Goal: Task Accomplishment & Management: Complete application form

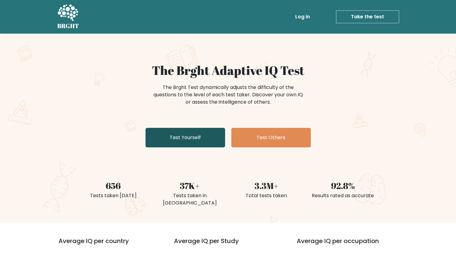
click at [202, 138] on link "Test Yourself" at bounding box center [185, 138] width 80 height 20
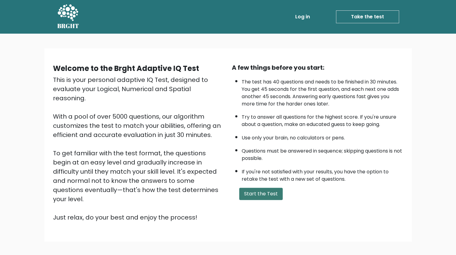
click at [261, 194] on button "Start the Test" at bounding box center [260, 194] width 43 height 12
click at [308, 13] on link "Log in" at bounding box center [303, 17] width 20 height 12
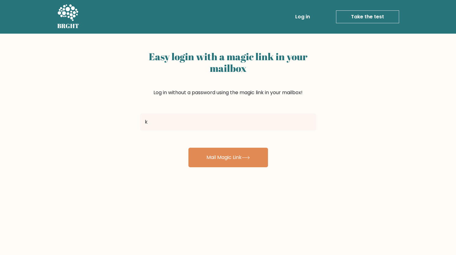
type input "kevinchen20142022@gmail.com"
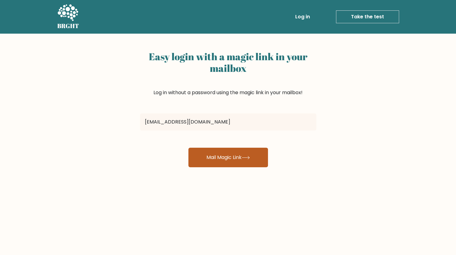
click at [221, 153] on button "Mail Magic Link" at bounding box center [228, 158] width 80 height 20
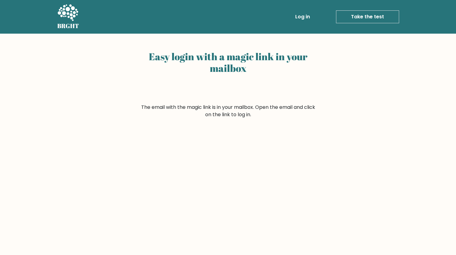
click at [363, 25] on ul "Log in Take the test Take the test" at bounding box center [334, 17] width 130 height 18
click at [359, 19] on link "Take the test" at bounding box center [367, 16] width 63 height 13
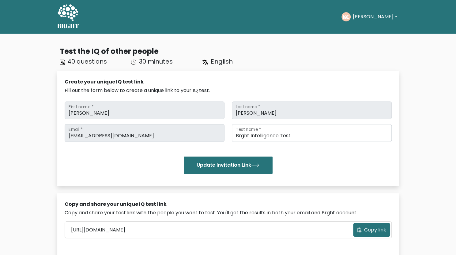
click at [74, 13] on icon at bounding box center [68, 12] width 21 height 17
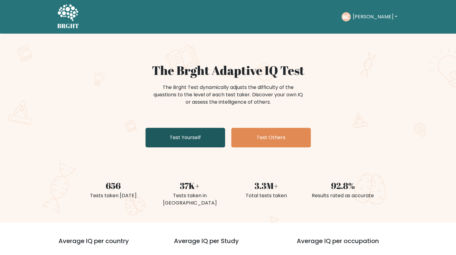
click at [187, 131] on link "Test Yourself" at bounding box center [185, 138] width 80 height 20
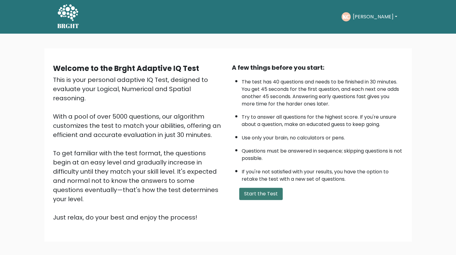
click at [250, 193] on button "Start the Test" at bounding box center [260, 194] width 43 height 12
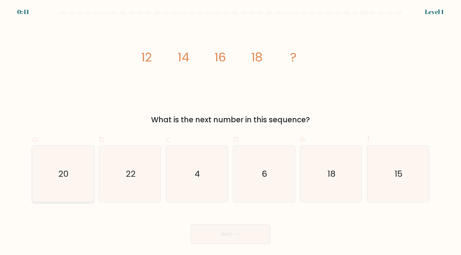
click at [72, 166] on icon "20" at bounding box center [63, 174] width 56 height 56
click at [230, 132] on input "a. 20" at bounding box center [230, 130] width 0 height 4
radio input "true"
click at [229, 239] on button "Next" at bounding box center [230, 235] width 80 height 20
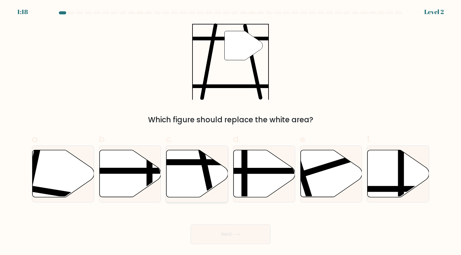
click at [182, 174] on icon at bounding box center [197, 173] width 62 height 47
click at [230, 132] on input "c." at bounding box center [230, 130] width 0 height 4
radio input "true"
click at [231, 230] on button "Next" at bounding box center [230, 235] width 80 height 20
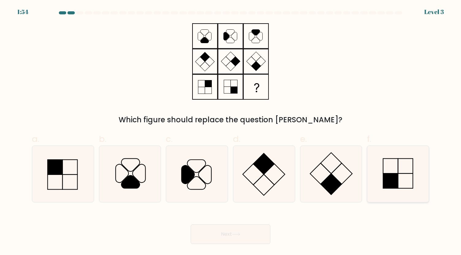
click at [410, 169] on icon at bounding box center [397, 174] width 56 height 56
click at [231, 132] on input "f." at bounding box center [230, 130] width 0 height 4
radio input "true"
click at [239, 233] on icon at bounding box center [236, 234] width 8 height 3
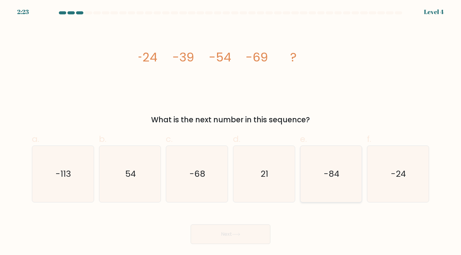
click at [332, 184] on icon "-84" at bounding box center [331, 174] width 56 height 56
click at [231, 132] on input "e. -84" at bounding box center [230, 130] width 0 height 4
radio input "true"
click at [234, 233] on icon at bounding box center [236, 234] width 8 height 3
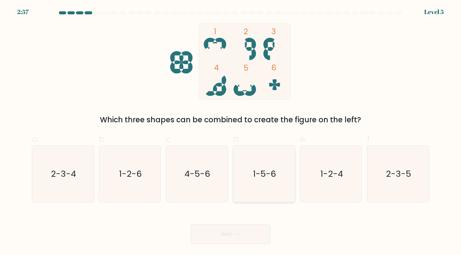
click at [269, 171] on text "1-5-6" at bounding box center [264, 174] width 23 height 12
click at [231, 132] on input "d. 1-5-6" at bounding box center [230, 130] width 0 height 4
radio input "true"
click at [238, 242] on button "Next" at bounding box center [230, 235] width 80 height 20
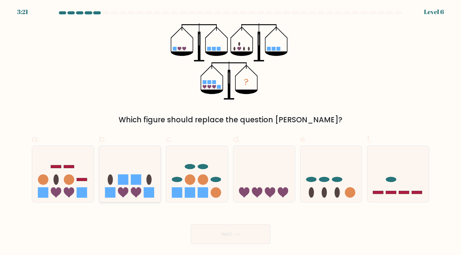
click at [122, 202] on div at bounding box center [130, 174] width 62 height 57
click at [230, 132] on input "b." at bounding box center [230, 130] width 0 height 4
radio input "true"
click at [206, 229] on button "Next" at bounding box center [230, 235] width 80 height 20
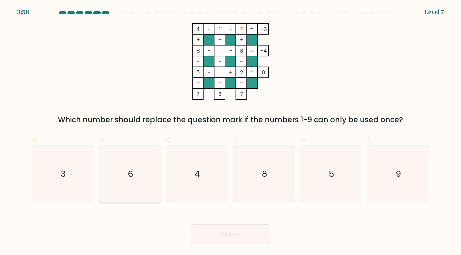
click at [141, 157] on icon "6" at bounding box center [130, 174] width 56 height 56
click at [230, 132] on input "b. 6" at bounding box center [230, 130] width 0 height 4
radio input "true"
click at [228, 242] on button "Next" at bounding box center [230, 235] width 80 height 20
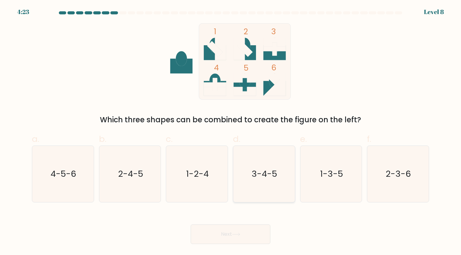
click at [274, 180] on icon "3-4-5" at bounding box center [263, 174] width 56 height 56
click at [231, 132] on input "d. 3-4-5" at bounding box center [230, 130] width 0 height 4
radio input "true"
click at [235, 234] on icon at bounding box center [236, 234] width 8 height 3
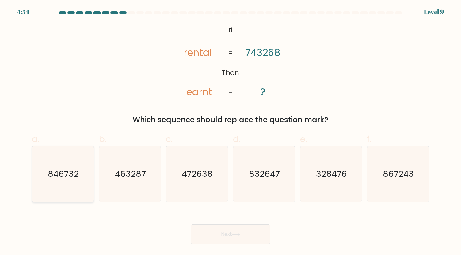
click at [59, 179] on text "846732" at bounding box center [63, 174] width 31 height 12
click at [230, 132] on input "a. 846732" at bounding box center [230, 130] width 0 height 4
radio input "true"
click at [242, 237] on button "Next" at bounding box center [230, 235] width 80 height 20
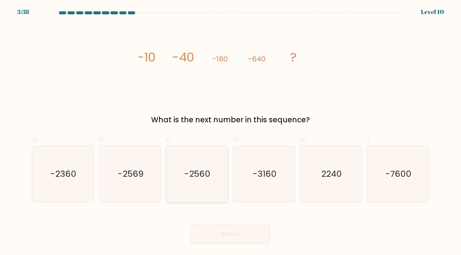
click at [192, 175] on text "-2560" at bounding box center [197, 174] width 26 height 12
click at [230, 132] on input "c. -2560" at bounding box center [230, 130] width 0 height 4
radio input "true"
click at [237, 227] on button "Next" at bounding box center [230, 235] width 80 height 20
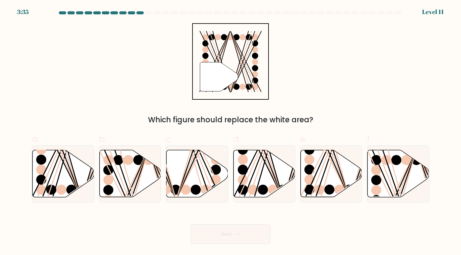
click at [246, 232] on button "Next" at bounding box center [230, 235] width 80 height 20
click at [337, 229] on div "Next" at bounding box center [230, 227] width 404 height 34
click at [56, 163] on line at bounding box center [61, 149] width 39 height 98
click at [230, 132] on input "a." at bounding box center [230, 130] width 0 height 4
radio input "true"
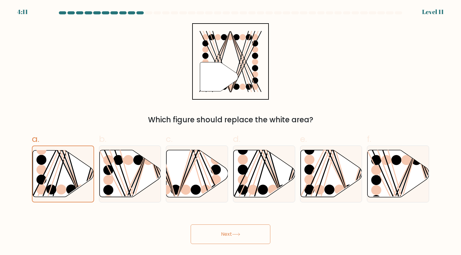
click at [233, 228] on button "Next" at bounding box center [230, 235] width 80 height 20
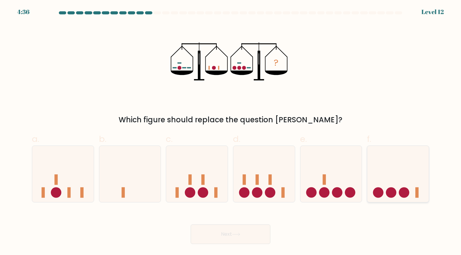
drag, startPoint x: 390, startPoint y: 168, endPoint x: 408, endPoint y: 180, distance: 22.3
click at [408, 180] on icon at bounding box center [398, 174] width 62 height 51
click at [231, 132] on input "f." at bounding box center [230, 130] width 0 height 4
radio input "true"
click at [234, 230] on button "Next" at bounding box center [230, 235] width 80 height 20
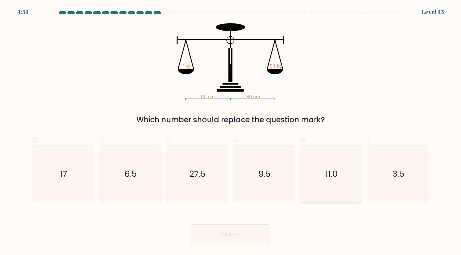
click at [328, 176] on text "11.0" at bounding box center [331, 174] width 13 height 12
click at [231, 132] on input "e. 11.0" at bounding box center [230, 130] width 0 height 4
radio input "true"
click at [244, 232] on button "Next" at bounding box center [230, 235] width 80 height 20
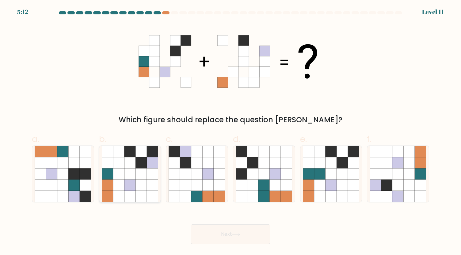
click at [135, 163] on icon at bounding box center [129, 162] width 11 height 11
click at [230, 132] on input "b." at bounding box center [230, 130] width 0 height 4
radio input "true"
click at [240, 237] on button "Next" at bounding box center [230, 235] width 80 height 20
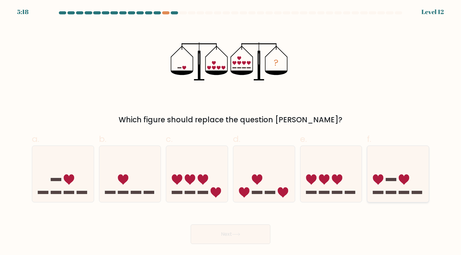
click at [389, 193] on rect at bounding box center [390, 192] width 10 height 3
click at [231, 132] on input "f." at bounding box center [230, 130] width 0 height 4
radio input "true"
click at [100, 166] on icon at bounding box center [130, 174] width 62 height 51
click at [230, 132] on input "b." at bounding box center [230, 130] width 0 height 4
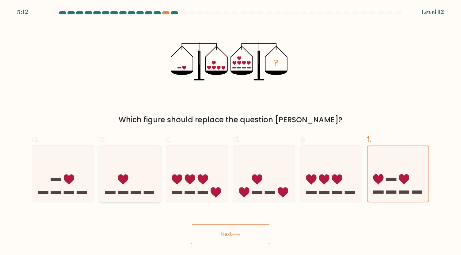
radio input "true"
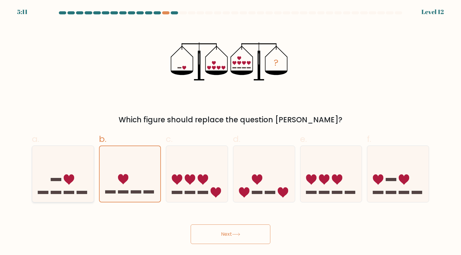
click at [80, 166] on icon at bounding box center [63, 174] width 62 height 51
click at [230, 132] on input "a." at bounding box center [230, 130] width 0 height 4
radio input "true"
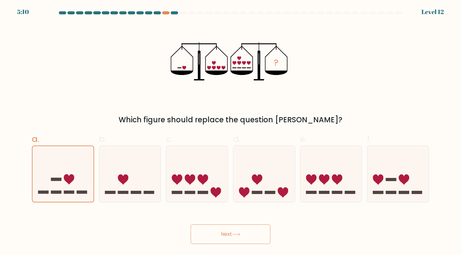
click at [232, 229] on button "Next" at bounding box center [230, 235] width 80 height 20
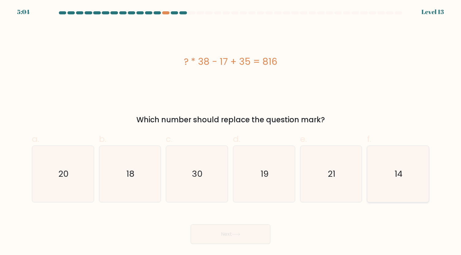
click at [414, 173] on icon "14" at bounding box center [397, 174] width 56 height 56
click at [231, 132] on input "f. 14" at bounding box center [230, 130] width 0 height 4
radio input "true"
click at [227, 235] on button "Next" at bounding box center [230, 235] width 80 height 20
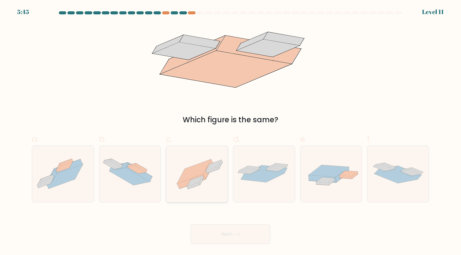
click at [194, 190] on icon at bounding box center [197, 174] width 62 height 46
click at [230, 132] on input "c." at bounding box center [230, 130] width 0 height 4
radio input "true"
click at [217, 231] on button "Next" at bounding box center [230, 235] width 80 height 20
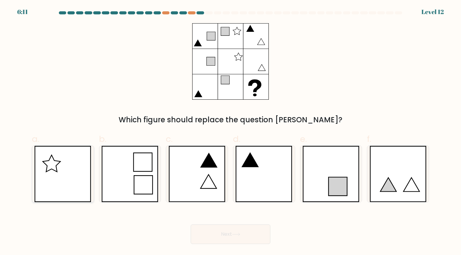
click at [51, 186] on icon at bounding box center [62, 174] width 57 height 56
click at [230, 132] on input "a." at bounding box center [230, 130] width 0 height 4
radio input "true"
click at [208, 234] on button "Next" at bounding box center [230, 235] width 80 height 20
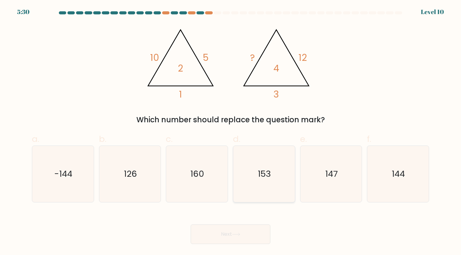
click at [268, 179] on text "153" at bounding box center [264, 174] width 13 height 12
click at [231, 132] on input "d. 153" at bounding box center [230, 130] width 0 height 4
radio input "true"
click at [254, 239] on button "Next" at bounding box center [230, 235] width 80 height 20
click at [247, 234] on button "Next" at bounding box center [230, 235] width 80 height 20
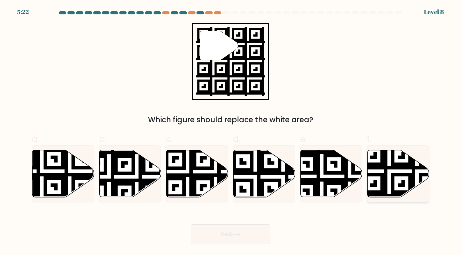
click at [385, 176] on icon at bounding box center [416, 199] width 111 height 111
click at [231, 132] on input "f." at bounding box center [230, 130] width 0 height 4
radio input "true"
click at [208, 240] on button "Next" at bounding box center [230, 235] width 80 height 20
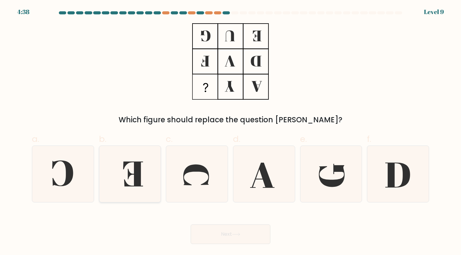
click at [143, 175] on icon at bounding box center [130, 174] width 56 height 56
click at [230, 132] on input "b." at bounding box center [230, 130] width 0 height 4
radio input "true"
click at [211, 231] on button "Next" at bounding box center [230, 235] width 80 height 20
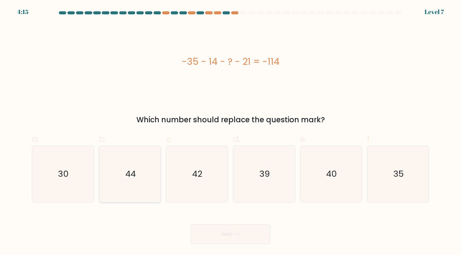
click at [137, 160] on icon "44" at bounding box center [130, 174] width 56 height 56
click at [230, 132] on input "b. 44" at bounding box center [230, 130] width 0 height 4
radio input "true"
click at [218, 238] on button "Next" at bounding box center [230, 235] width 80 height 20
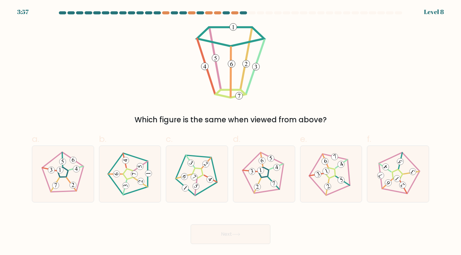
click at [162, 167] on div "b." at bounding box center [129, 168] width 67 height 70
click at [140, 170] on 191 at bounding box center [140, 167] width 7 height 7
click at [230, 132] on input "b." at bounding box center [230, 130] width 0 height 4
radio input "true"
click at [239, 234] on icon at bounding box center [236, 234] width 8 height 3
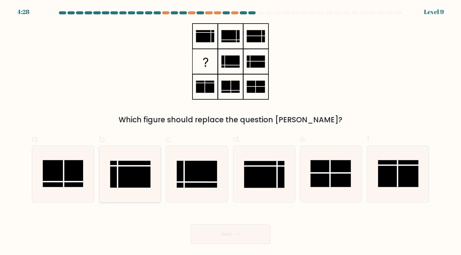
click at [118, 153] on icon at bounding box center [130, 174] width 56 height 56
click at [230, 132] on input "b." at bounding box center [230, 130] width 0 height 4
radio input "true"
click at [246, 239] on button "Next" at bounding box center [230, 235] width 80 height 20
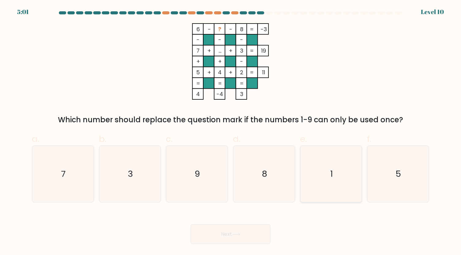
click at [337, 175] on icon "1" at bounding box center [331, 174] width 56 height 56
click at [231, 132] on input "e. 1" at bounding box center [230, 130] width 0 height 4
radio input "true"
click at [260, 228] on button "Next" at bounding box center [230, 235] width 80 height 20
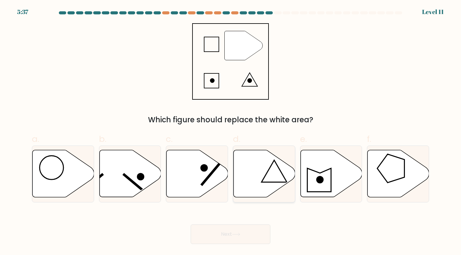
click at [260, 180] on icon at bounding box center [264, 173] width 62 height 47
click at [231, 132] on input "d." at bounding box center [230, 130] width 0 height 4
radio input "true"
click at [242, 237] on button "Next" at bounding box center [230, 235] width 80 height 20
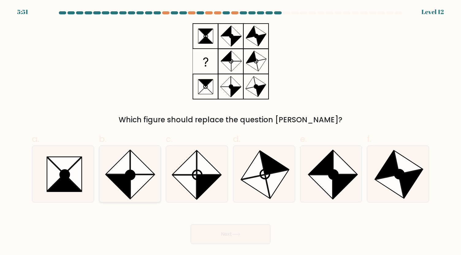
click at [132, 184] on icon at bounding box center [142, 187] width 24 height 24
click at [230, 132] on input "b." at bounding box center [230, 130] width 0 height 4
radio input "true"
click at [244, 242] on button "Next" at bounding box center [230, 235] width 80 height 20
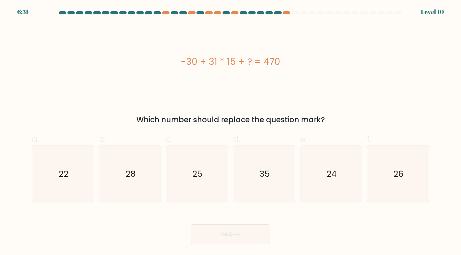
drag, startPoint x: 246, startPoint y: 183, endPoint x: 268, endPoint y: 105, distance: 81.5
click at [268, 105] on form "a." at bounding box center [230, 127] width 461 height 233
click at [269, 80] on div "-30 + 31 * 15 + ? = 470" at bounding box center [230, 61] width 397 height 77
click at [277, 169] on icon "35" at bounding box center [263, 174] width 56 height 56
click at [231, 132] on input "d. 35" at bounding box center [230, 130] width 0 height 4
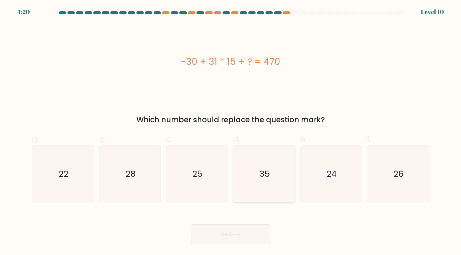
radio input "true"
click at [250, 231] on button "Next" at bounding box center [230, 235] width 80 height 20
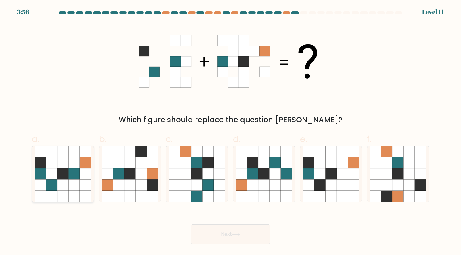
click at [70, 183] on icon at bounding box center [74, 185] width 11 height 11
click at [230, 132] on input "a." at bounding box center [230, 130] width 0 height 4
radio input "true"
click at [255, 235] on button "Next" at bounding box center [230, 235] width 80 height 20
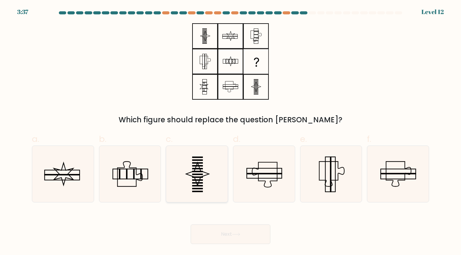
click at [222, 194] on icon at bounding box center [196, 174] width 56 height 56
click at [230, 132] on input "c." at bounding box center [230, 130] width 0 height 4
radio input "true"
click at [231, 229] on button "Next" at bounding box center [230, 235] width 80 height 20
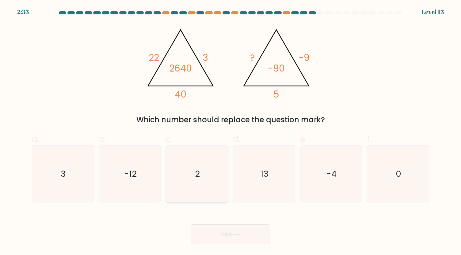
click at [213, 165] on icon "2" at bounding box center [196, 174] width 56 height 56
click at [230, 132] on input "c. 2" at bounding box center [230, 130] width 0 height 4
radio input "true"
click at [239, 241] on button "Next" at bounding box center [230, 235] width 80 height 20
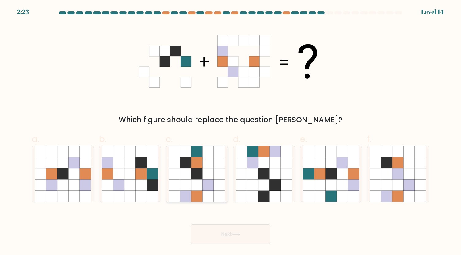
click at [196, 164] on icon at bounding box center [196, 162] width 11 height 11
click at [230, 132] on input "c." at bounding box center [230, 130] width 0 height 4
radio input "true"
click at [226, 237] on button "Next" at bounding box center [230, 235] width 80 height 20
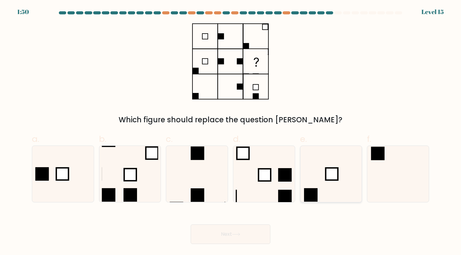
click at [322, 157] on icon at bounding box center [331, 174] width 56 height 56
click at [231, 132] on input "e." at bounding box center [230, 130] width 0 height 4
radio input "true"
click at [254, 235] on button "Next" at bounding box center [230, 235] width 80 height 20
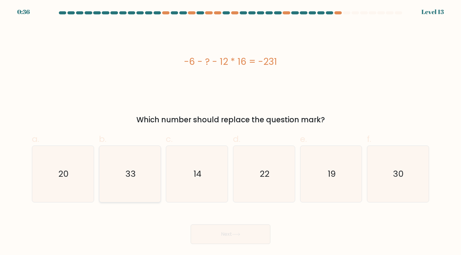
click at [123, 181] on icon "33" at bounding box center [130, 174] width 56 height 56
click at [230, 132] on input "b. 33" at bounding box center [230, 130] width 0 height 4
radio input "true"
click at [250, 242] on button "Next" at bounding box center [230, 235] width 80 height 20
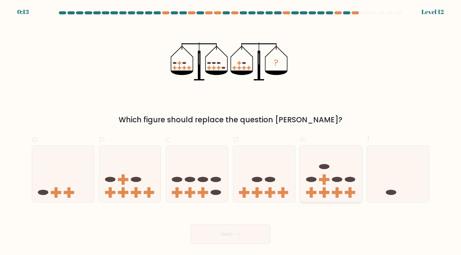
click at [324, 172] on icon at bounding box center [331, 174] width 62 height 51
click at [231, 132] on input "e." at bounding box center [230, 130] width 0 height 4
radio input "true"
click at [257, 229] on button "Next" at bounding box center [230, 235] width 80 height 20
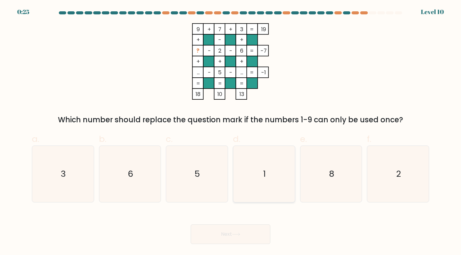
click at [244, 192] on icon "1" at bounding box center [263, 174] width 56 height 56
click at [231, 132] on input "d. 1" at bounding box center [230, 130] width 0 height 4
radio input "true"
click at [246, 232] on button "Next" at bounding box center [230, 235] width 80 height 20
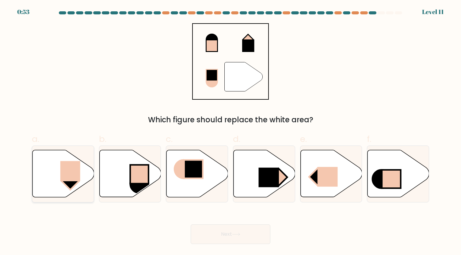
click at [66, 169] on rect at bounding box center [70, 171] width 20 height 20
click at [230, 132] on input "a." at bounding box center [230, 130] width 0 height 4
radio input "true"
click at [226, 233] on button "Next" at bounding box center [230, 235] width 80 height 20
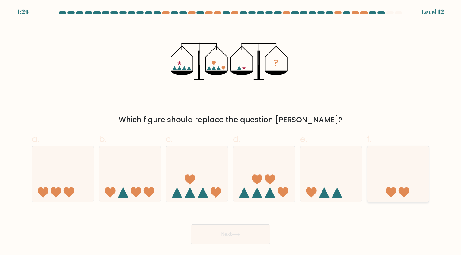
click at [406, 175] on icon at bounding box center [398, 174] width 62 height 51
click at [231, 132] on input "f." at bounding box center [230, 130] width 0 height 4
radio input "true"
click at [237, 235] on icon at bounding box center [236, 234] width 8 height 3
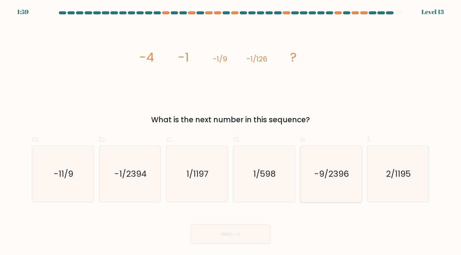
click at [307, 187] on icon "-9/2396" at bounding box center [331, 174] width 56 height 56
click at [231, 132] on input "e. -9/2396" at bounding box center [230, 130] width 0 height 4
radio input "true"
click at [233, 242] on button "Next" at bounding box center [230, 235] width 80 height 20
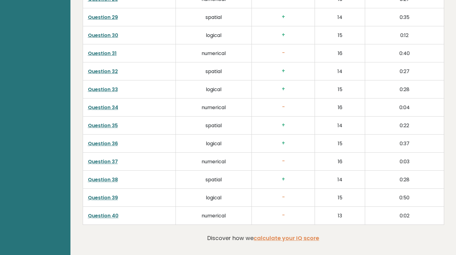
scroll to position [1494, 0]
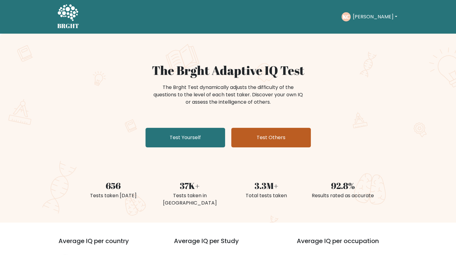
click at [282, 136] on link "Test Others" at bounding box center [271, 138] width 80 height 20
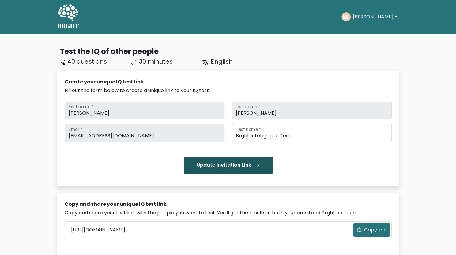
click at [243, 168] on button "Update Invitation Link" at bounding box center [228, 165] width 89 height 17
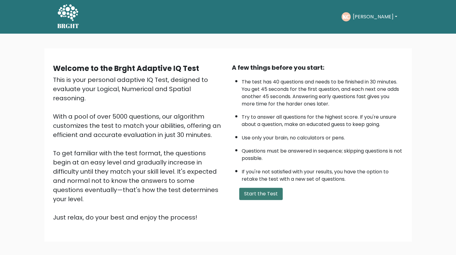
click at [266, 193] on button "Start the Test" at bounding box center [260, 194] width 43 height 12
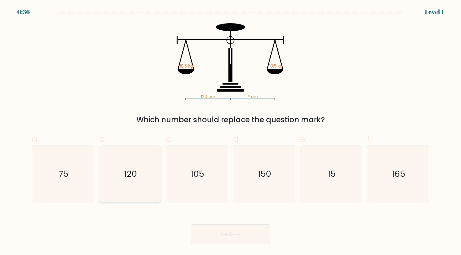
click at [146, 174] on icon "120" at bounding box center [130, 174] width 56 height 56
click at [230, 132] on input "b. 120" at bounding box center [230, 130] width 0 height 4
radio input "true"
click at [218, 230] on button "Next" at bounding box center [230, 235] width 80 height 20
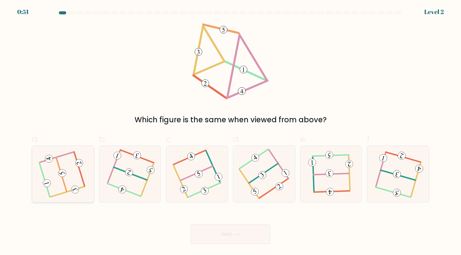
click at [67, 183] on icon at bounding box center [62, 174] width 45 height 45
click at [230, 132] on input "a." at bounding box center [230, 130] width 0 height 4
radio input "true"
click at [264, 232] on button "Next" at bounding box center [230, 235] width 80 height 20
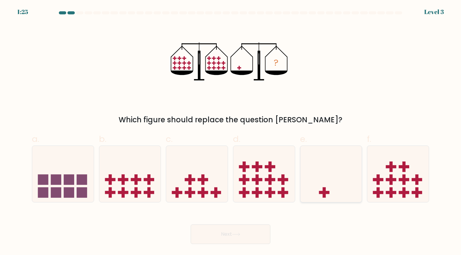
click at [326, 198] on icon at bounding box center [331, 174] width 62 height 51
click at [231, 132] on input "e." at bounding box center [230, 130] width 0 height 4
radio input "true"
click at [255, 234] on button "Next" at bounding box center [230, 235] width 80 height 20
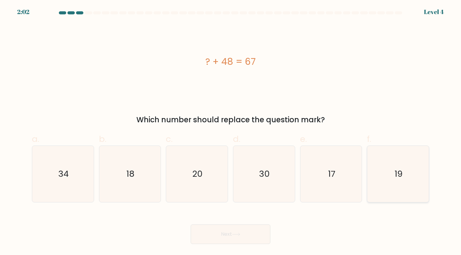
click at [393, 175] on icon "19" at bounding box center [397, 174] width 56 height 56
click at [231, 132] on input "f. 19" at bounding box center [230, 130] width 0 height 4
radio input "true"
click at [242, 234] on button "Next" at bounding box center [230, 235] width 80 height 20
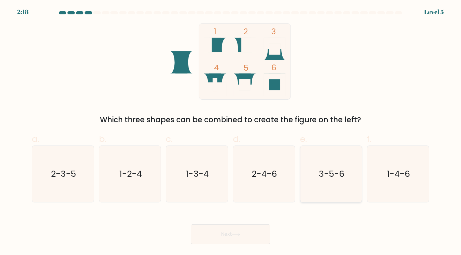
click at [326, 179] on text "3-5-6" at bounding box center [331, 174] width 26 height 12
click at [231, 132] on input "e. 3-5-6" at bounding box center [230, 130] width 0 height 4
radio input "true"
click at [242, 238] on button "Next" at bounding box center [230, 235] width 80 height 20
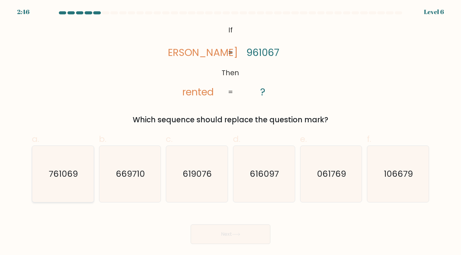
click at [76, 167] on icon "761069" at bounding box center [63, 174] width 56 height 56
click at [230, 132] on input "a. 761069" at bounding box center [230, 130] width 0 height 4
radio input "true"
click at [220, 232] on button "Next" at bounding box center [230, 235] width 80 height 20
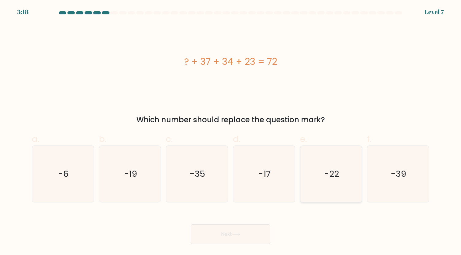
click at [344, 182] on icon "-22" at bounding box center [331, 174] width 56 height 56
click at [231, 132] on input "e. -22" at bounding box center [230, 130] width 0 height 4
radio input "true"
click at [255, 226] on button "Next" at bounding box center [230, 235] width 80 height 20
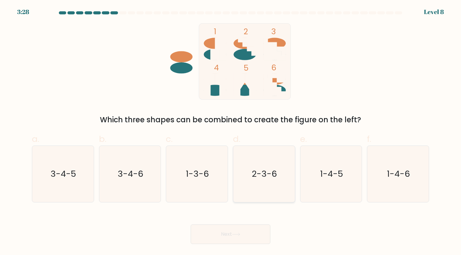
click at [268, 166] on icon "2-3-6" at bounding box center [263, 174] width 56 height 56
click at [231, 132] on input "d. 2-3-6" at bounding box center [230, 130] width 0 height 4
radio input "true"
click at [232, 234] on button "Next" at bounding box center [230, 235] width 80 height 20
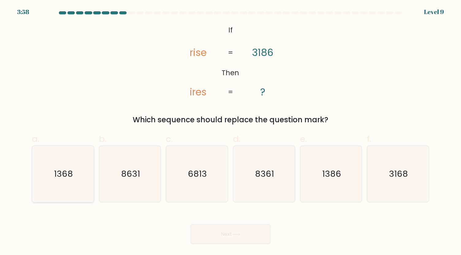
click at [61, 180] on icon "1368" at bounding box center [63, 174] width 56 height 56
click at [230, 132] on input "a. 1368" at bounding box center [230, 130] width 0 height 4
radio input "true"
click at [236, 235] on icon at bounding box center [236, 234] width 8 height 3
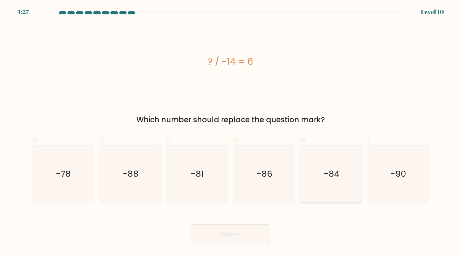
click at [327, 185] on icon "-84" at bounding box center [331, 174] width 56 height 56
click at [231, 132] on input "e. -84" at bounding box center [230, 130] width 0 height 4
radio input "true"
click at [253, 232] on button "Next" at bounding box center [230, 235] width 80 height 20
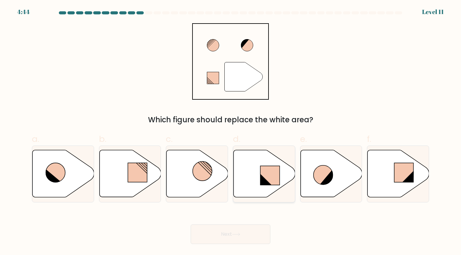
click at [251, 184] on icon at bounding box center [264, 173] width 62 height 47
click at [231, 132] on input "d." at bounding box center [230, 130] width 0 height 4
radio input "true"
click at [238, 232] on button "Next" at bounding box center [230, 235] width 80 height 20
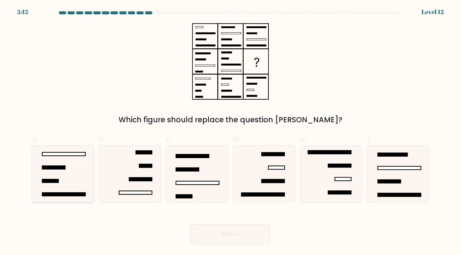
click at [57, 190] on icon at bounding box center [63, 174] width 56 height 56
click at [230, 132] on input "a." at bounding box center [230, 130] width 0 height 4
radio input "true"
click at [227, 229] on button "Next" at bounding box center [230, 235] width 80 height 20
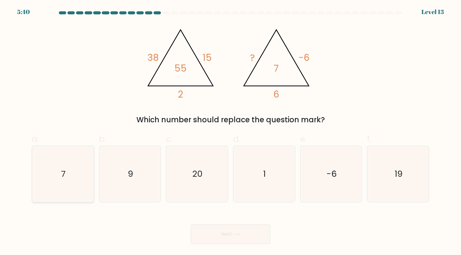
click at [67, 184] on icon "7" at bounding box center [63, 174] width 56 height 56
click at [230, 132] on input "a. 7" at bounding box center [230, 130] width 0 height 4
radio input "true"
click at [224, 238] on button "Next" at bounding box center [230, 235] width 80 height 20
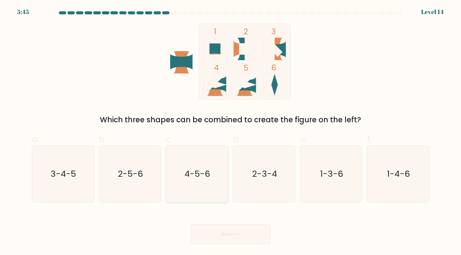
click at [195, 180] on text "4-5-6" at bounding box center [197, 174] width 26 height 12
click at [230, 132] on input "c. 4-5-6" at bounding box center [230, 130] width 0 height 4
radio input "true"
click at [223, 231] on button "Next" at bounding box center [230, 235] width 80 height 20
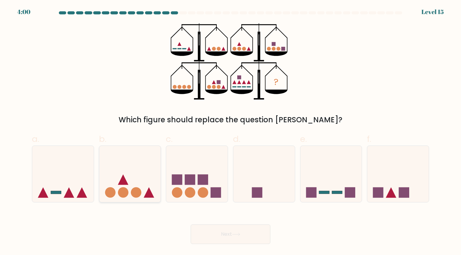
click at [124, 191] on circle at bounding box center [123, 192] width 10 height 10
click at [230, 132] on input "b." at bounding box center [230, 130] width 0 height 4
radio input "true"
click at [243, 241] on button "Next" at bounding box center [230, 235] width 80 height 20
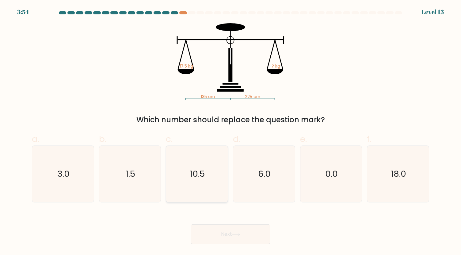
click at [208, 173] on icon "10.5" at bounding box center [196, 174] width 56 height 56
click at [230, 132] on input "c. 10.5" at bounding box center [230, 130] width 0 height 4
radio input "true"
click at [234, 233] on icon at bounding box center [236, 234] width 8 height 3
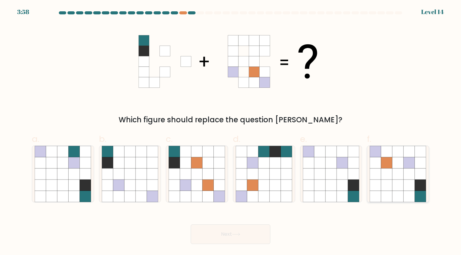
click at [399, 181] on icon at bounding box center [397, 185] width 11 height 11
click at [231, 132] on input "f." at bounding box center [230, 130] width 0 height 4
radio input "true"
click at [246, 227] on button "Next" at bounding box center [230, 235] width 80 height 20
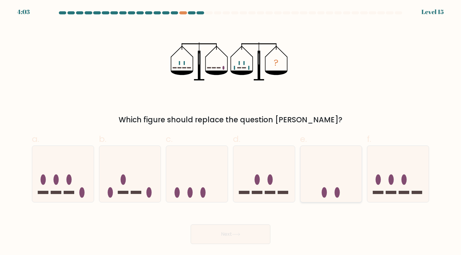
click at [325, 180] on icon at bounding box center [331, 174] width 62 height 51
click at [231, 132] on input "e." at bounding box center [230, 130] width 0 height 4
radio input "true"
click at [249, 237] on button "Next" at bounding box center [230, 235] width 80 height 20
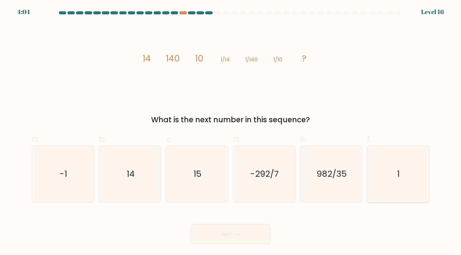
click at [389, 176] on icon "1" at bounding box center [397, 174] width 56 height 56
click at [231, 132] on input "f. 1" at bounding box center [230, 130] width 0 height 4
radio input "true"
click at [242, 229] on button "Next" at bounding box center [230, 235] width 80 height 20
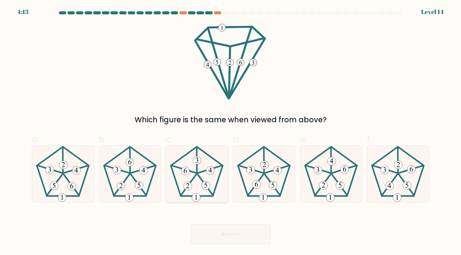
click at [198, 198] on 404 at bounding box center [196, 198] width 8 height 8
click at [230, 132] on input "c." at bounding box center [230, 130] width 0 height 4
radio input "true"
click at [248, 239] on button "Next" at bounding box center [230, 235] width 80 height 20
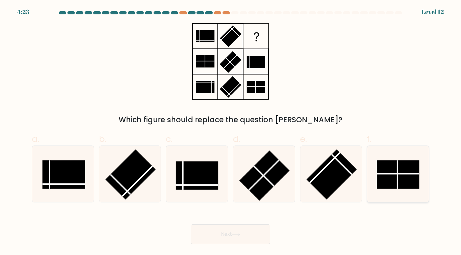
click at [399, 180] on rect at bounding box center [398, 174] width 43 height 28
click at [231, 132] on input "f." at bounding box center [230, 130] width 0 height 4
radio input "true"
click at [250, 235] on button "Next" at bounding box center [230, 235] width 80 height 20
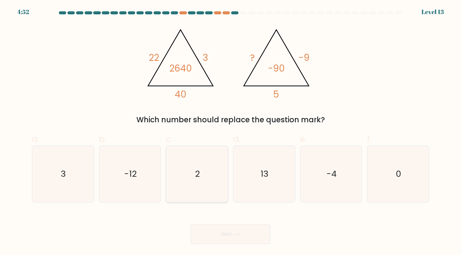
click at [196, 160] on icon "2" at bounding box center [196, 174] width 56 height 56
click at [230, 132] on input "c. 2" at bounding box center [230, 130] width 0 height 4
radio input "true"
click at [247, 230] on button "Next" at bounding box center [230, 235] width 80 height 20
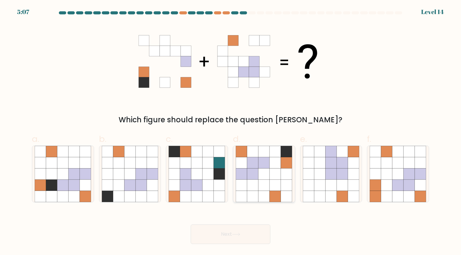
click at [269, 193] on icon at bounding box center [274, 196] width 11 height 11
click at [231, 132] on input "d." at bounding box center [230, 130] width 0 height 4
radio input "true"
click at [252, 234] on button "Next" at bounding box center [230, 235] width 80 height 20
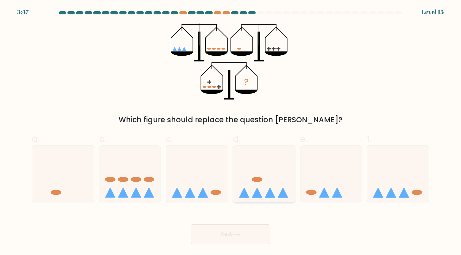
click at [265, 186] on icon at bounding box center [264, 174] width 62 height 51
click at [231, 132] on input "d." at bounding box center [230, 130] width 0 height 4
radio input "true"
click at [325, 182] on icon at bounding box center [331, 174] width 62 height 51
click at [231, 132] on input "e." at bounding box center [230, 130] width 0 height 4
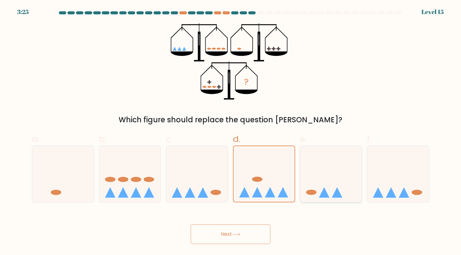
radio input "true"
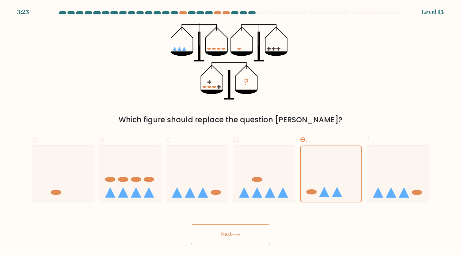
click at [239, 235] on icon at bounding box center [235, 234] width 7 height 3
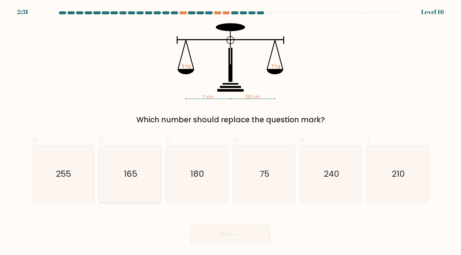
click at [156, 174] on icon "165" at bounding box center [130, 174] width 56 height 56
click at [230, 132] on input "b. 165" at bounding box center [230, 130] width 0 height 4
radio input "true"
click at [235, 236] on icon at bounding box center [236, 234] width 8 height 3
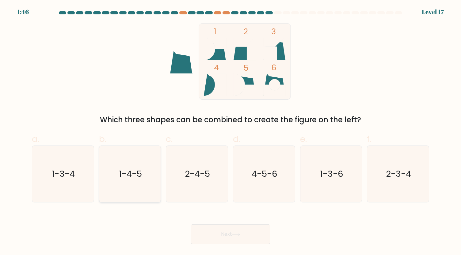
click at [130, 174] on text "1-4-5" at bounding box center [130, 174] width 23 height 12
click at [230, 132] on input "b. 1-4-5" at bounding box center [230, 130] width 0 height 4
radio input "true"
click at [216, 236] on button "Next" at bounding box center [230, 235] width 80 height 20
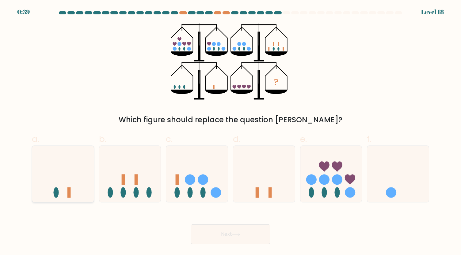
click at [83, 189] on icon at bounding box center [63, 174] width 62 height 51
click at [230, 132] on input "a." at bounding box center [230, 130] width 0 height 4
radio input "true"
click at [228, 232] on button "Next" at bounding box center [230, 235] width 80 height 20
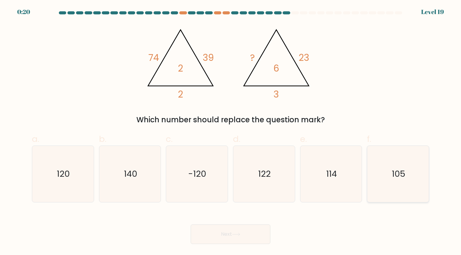
click at [380, 179] on icon "105" at bounding box center [397, 174] width 56 height 56
click at [231, 132] on input "f. 105" at bounding box center [230, 130] width 0 height 4
radio input "true"
click at [284, 182] on icon "122" at bounding box center [263, 174] width 56 height 56
click at [231, 132] on input "d. 122" at bounding box center [230, 130] width 0 height 4
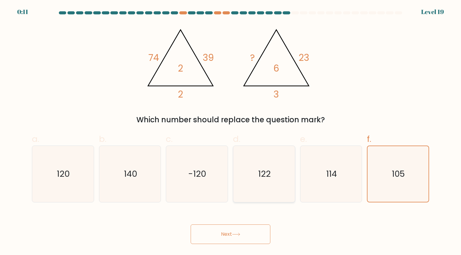
radio input "true"
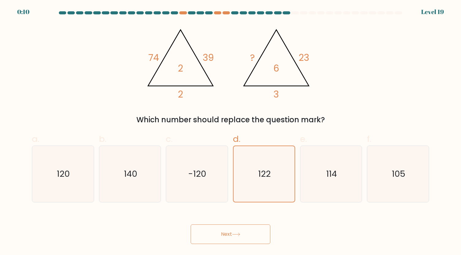
click at [248, 235] on button "Next" at bounding box center [230, 235] width 80 height 20
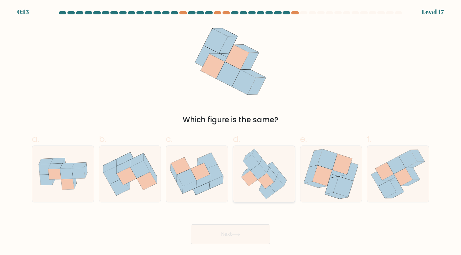
click at [280, 188] on icon at bounding box center [276, 185] width 16 height 16
click at [231, 132] on input "d." at bounding box center [230, 130] width 0 height 4
radio input "true"
click at [253, 237] on button "Next" at bounding box center [230, 235] width 80 height 20
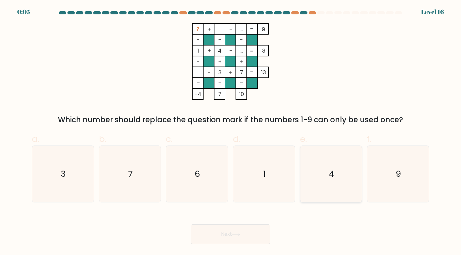
click at [349, 175] on icon "4" at bounding box center [331, 174] width 56 height 56
click at [231, 132] on input "e. 4" at bounding box center [230, 130] width 0 height 4
radio input "true"
click at [244, 229] on button "Next" at bounding box center [230, 235] width 80 height 20
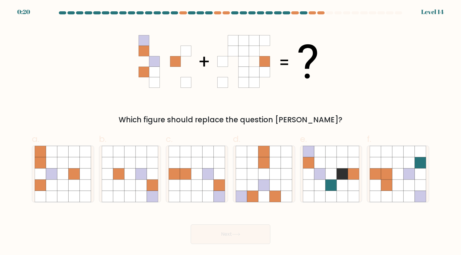
click at [257, 203] on form at bounding box center [230, 127] width 461 height 233
click at [262, 185] on icon at bounding box center [263, 185] width 11 height 11
click at [231, 132] on input "d." at bounding box center [230, 130] width 0 height 4
radio input "true"
click at [231, 238] on button "Next" at bounding box center [230, 235] width 80 height 20
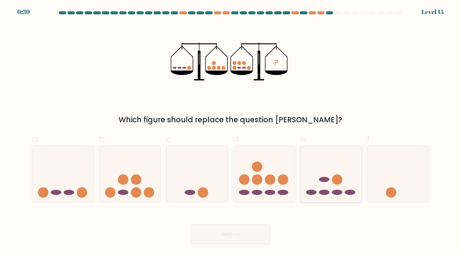
click at [326, 188] on icon at bounding box center [331, 174] width 62 height 51
click at [231, 132] on input "e." at bounding box center [230, 130] width 0 height 4
radio input "true"
click at [233, 240] on button "Next" at bounding box center [230, 235] width 80 height 20
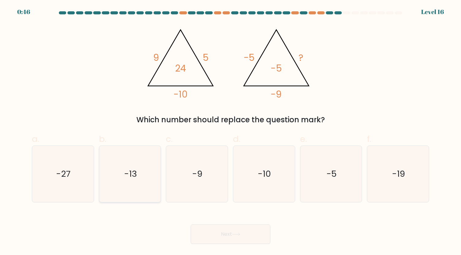
click at [148, 179] on icon "-13" at bounding box center [130, 174] width 56 height 56
click at [230, 132] on input "b. -13" at bounding box center [230, 130] width 0 height 4
radio input "true"
click at [188, 179] on icon "-9" at bounding box center [196, 174] width 56 height 56
click at [230, 132] on input "c. -9" at bounding box center [230, 130] width 0 height 4
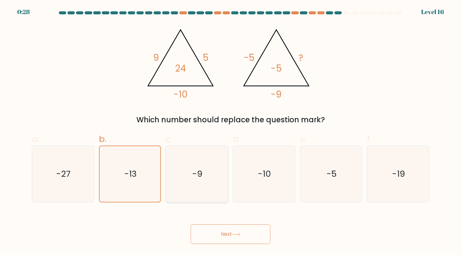
radio input "true"
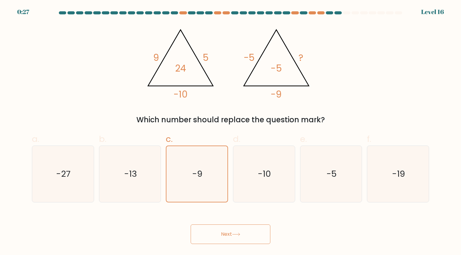
click at [230, 242] on button "Next" at bounding box center [230, 235] width 80 height 20
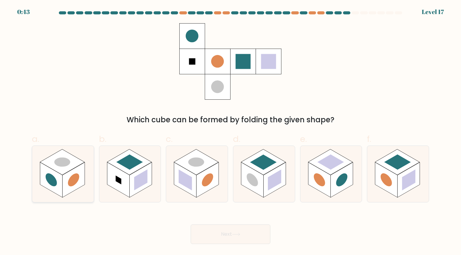
click at [66, 187] on rect at bounding box center [73, 179] width 22 height 35
click at [230, 132] on input "a." at bounding box center [230, 130] width 0 height 4
radio input "true"
click at [218, 239] on button "Next" at bounding box center [230, 235] width 80 height 20
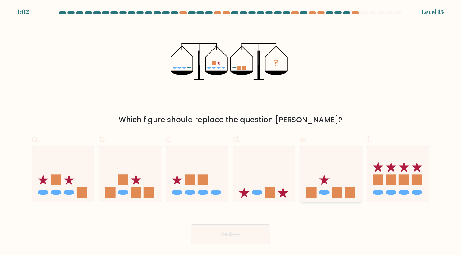
click at [332, 194] on rect at bounding box center [337, 192] width 10 height 10
click at [231, 132] on input "e." at bounding box center [230, 130] width 0 height 4
radio input "true"
click at [248, 229] on button "Next" at bounding box center [230, 235] width 80 height 20
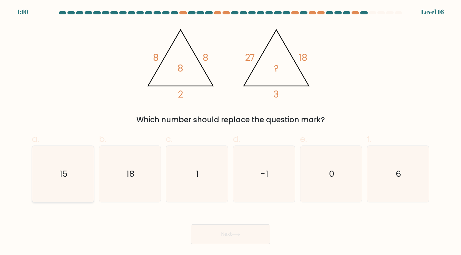
click at [78, 180] on icon "15" at bounding box center [63, 174] width 56 height 56
click at [230, 132] on input "a. 15" at bounding box center [230, 130] width 0 height 4
radio input "true"
click at [220, 240] on button "Next" at bounding box center [230, 235] width 80 height 20
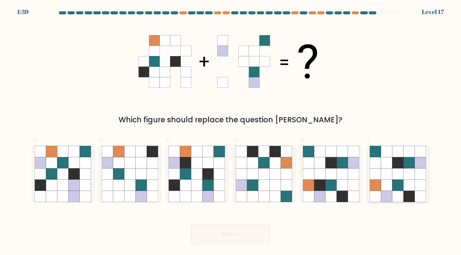
click at [404, 182] on icon at bounding box center [408, 185] width 11 height 11
click at [231, 132] on input "f." at bounding box center [230, 130] width 0 height 4
radio input "true"
click at [265, 241] on button "Next" at bounding box center [230, 235] width 80 height 20
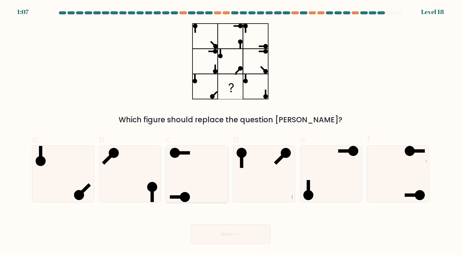
click at [190, 180] on icon at bounding box center [196, 174] width 56 height 56
click at [230, 132] on input "c." at bounding box center [230, 130] width 0 height 4
radio input "true"
click at [336, 179] on icon at bounding box center [331, 174] width 56 height 56
click at [231, 132] on input "e." at bounding box center [230, 130] width 0 height 4
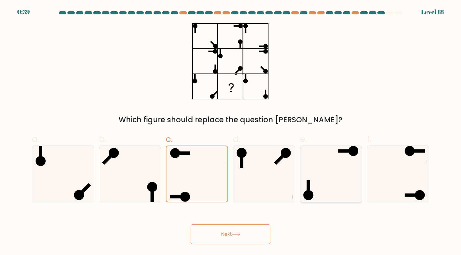
radio input "true"
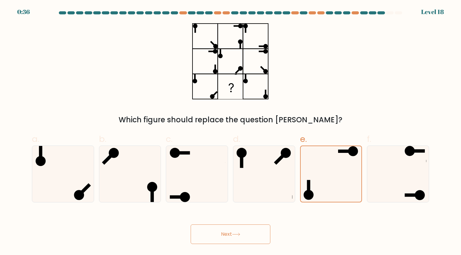
click at [249, 244] on button "Next" at bounding box center [230, 235] width 80 height 20
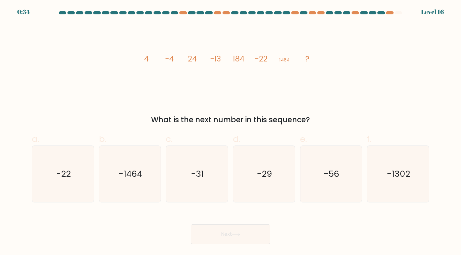
click at [217, 69] on icon "image/svg+xml 4 -4 24 -13 184 -22 1464 ?" at bounding box center [230, 61] width 184 height 77
click at [335, 180] on text "-56" at bounding box center [331, 174] width 16 height 12
click at [231, 132] on input "e. -56" at bounding box center [230, 130] width 0 height 4
radio input "true"
click at [234, 234] on icon at bounding box center [236, 234] width 8 height 3
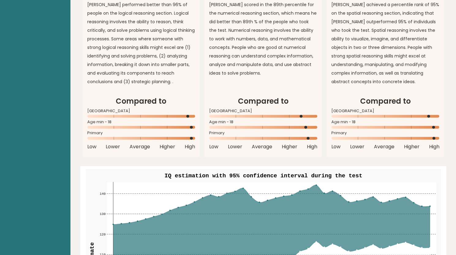
scroll to position [547, 0]
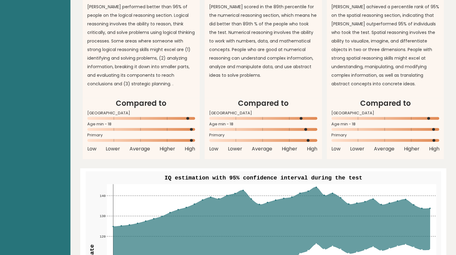
click at [395, 129] on rect at bounding box center [385, 129] width 108 height 3
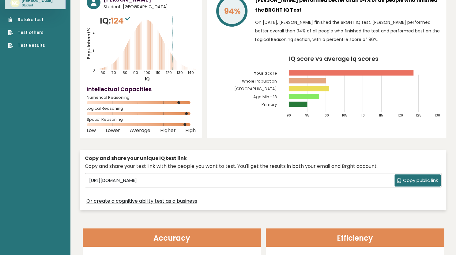
scroll to position [0, 0]
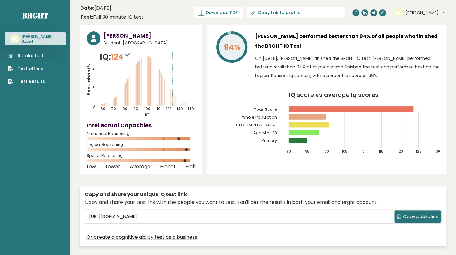
click at [420, 216] on span "Copy public link" at bounding box center [420, 216] width 35 height 7
